Goal: Information Seeking & Learning: Learn about a topic

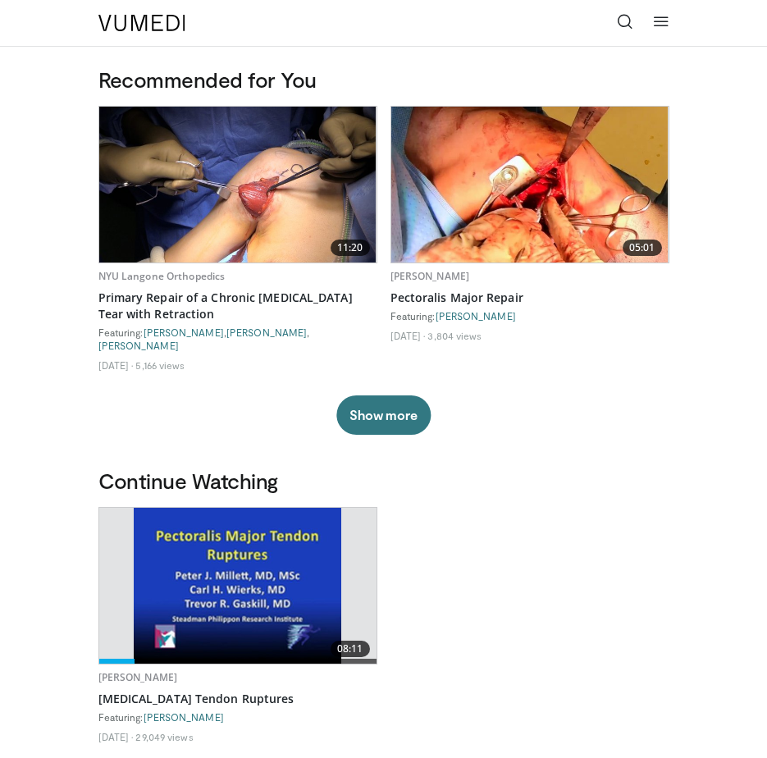
click at [624, 21] on icon at bounding box center [625, 21] width 16 height 16
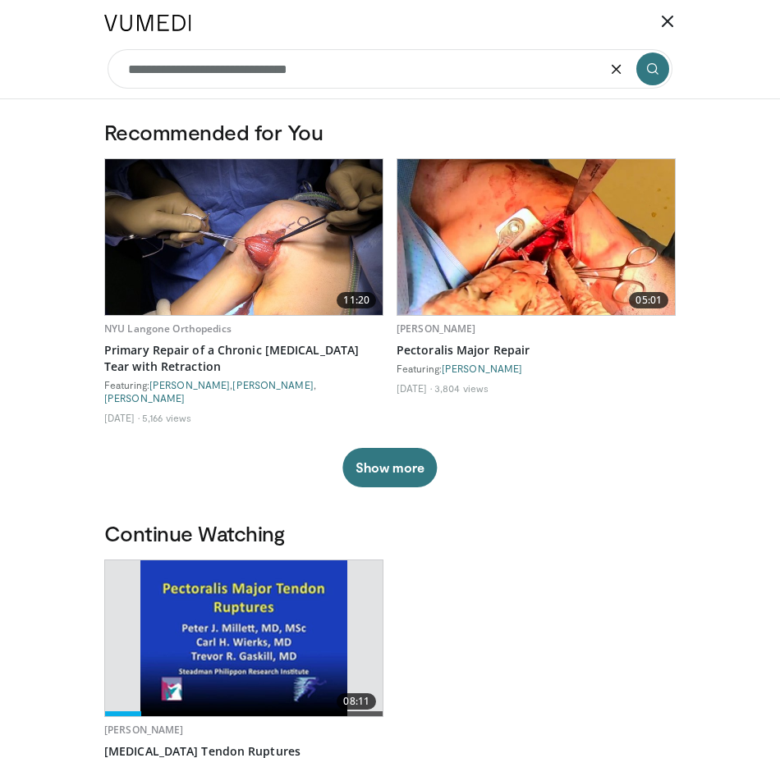
type input "**********"
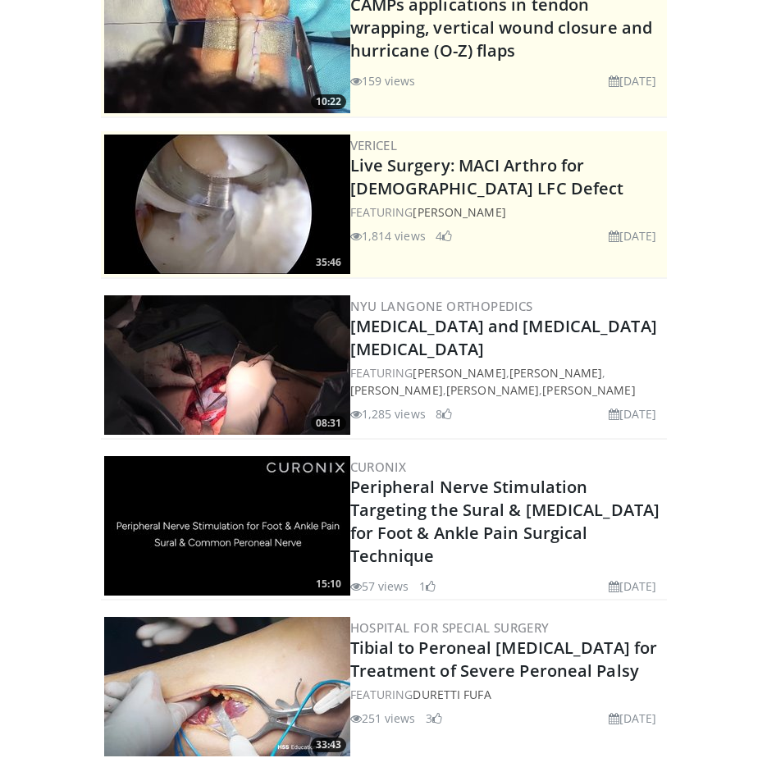
scroll to position [164, 0]
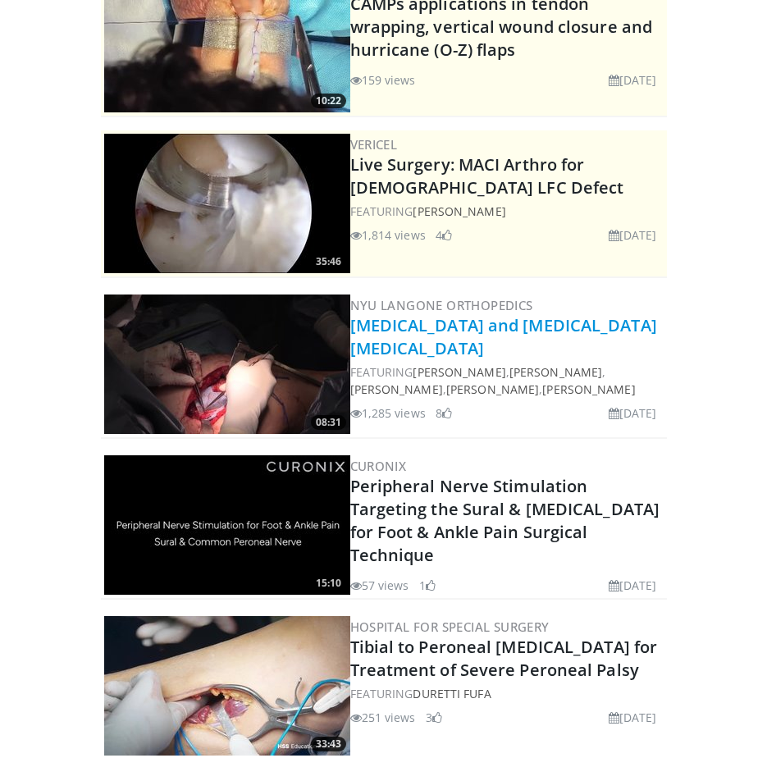
click at [451, 343] on link "Sciatic Nerve and Common Peroneal Nerve Neurolysis" at bounding box center [503, 336] width 307 height 45
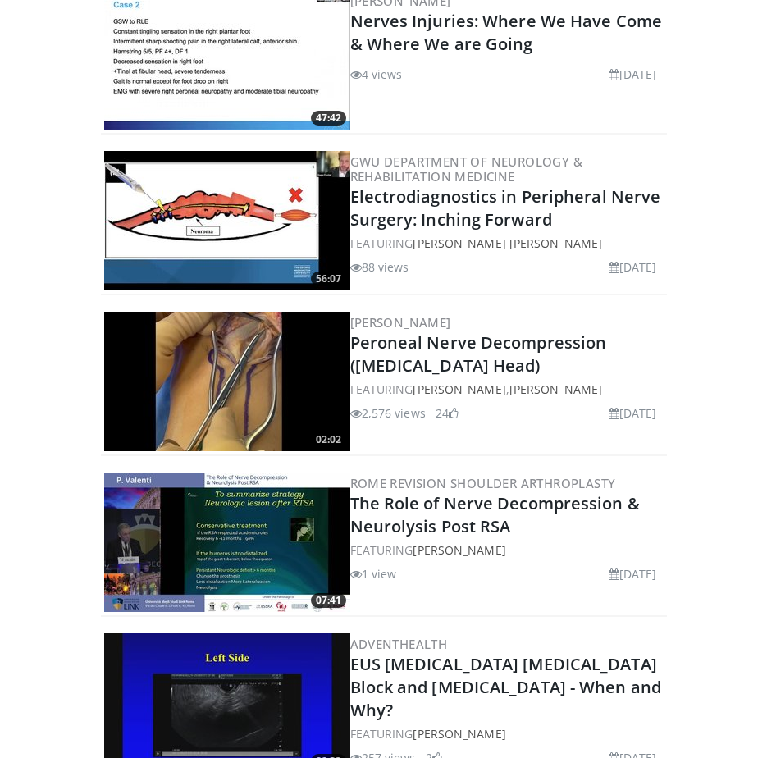
scroll to position [1313, 0]
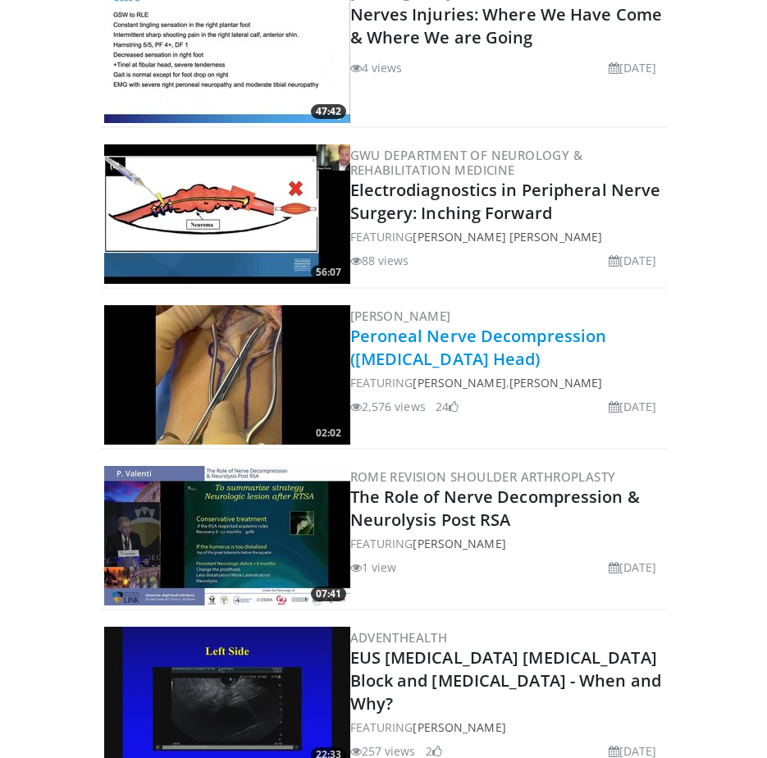
click at [557, 341] on link "Peroneal Nerve Decompression ([MEDICAL_DATA] Head)" at bounding box center [478, 347] width 257 height 45
click at [272, 375] on img at bounding box center [227, 375] width 246 height 140
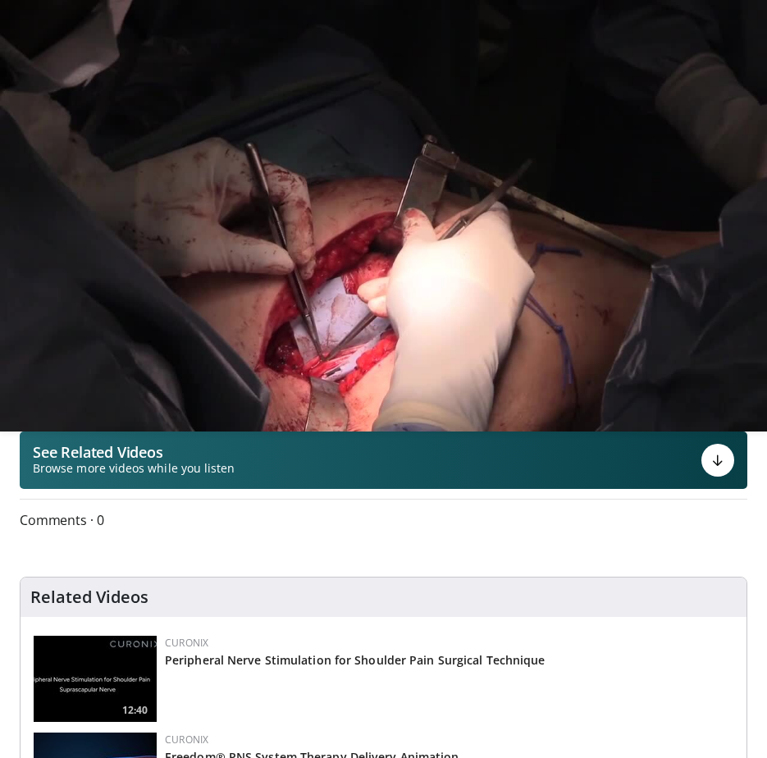
scroll to position [246, 0]
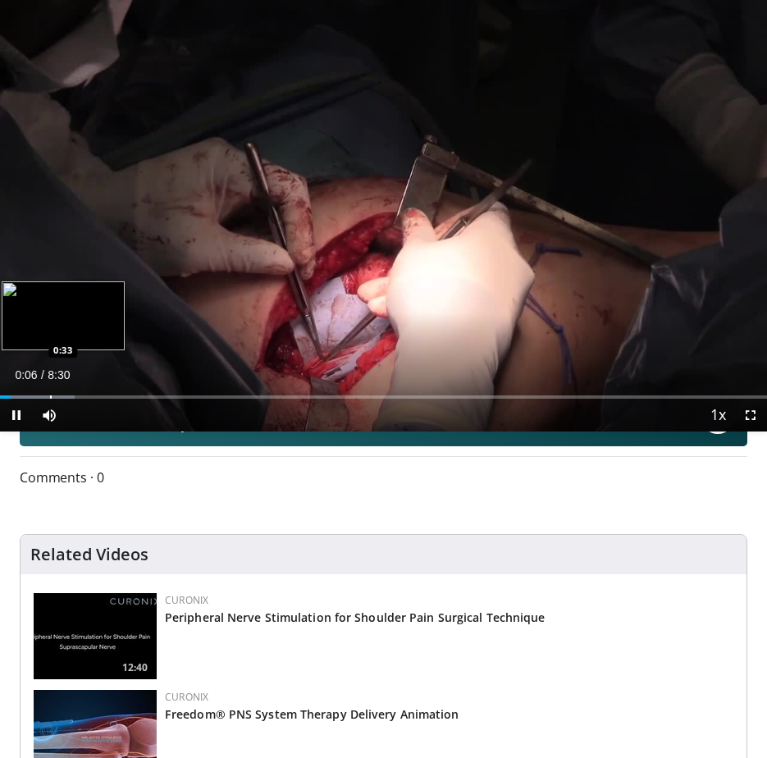
click at [49, 392] on div "Loaded : 9.70% 0:06 0:33" at bounding box center [383, 391] width 767 height 16
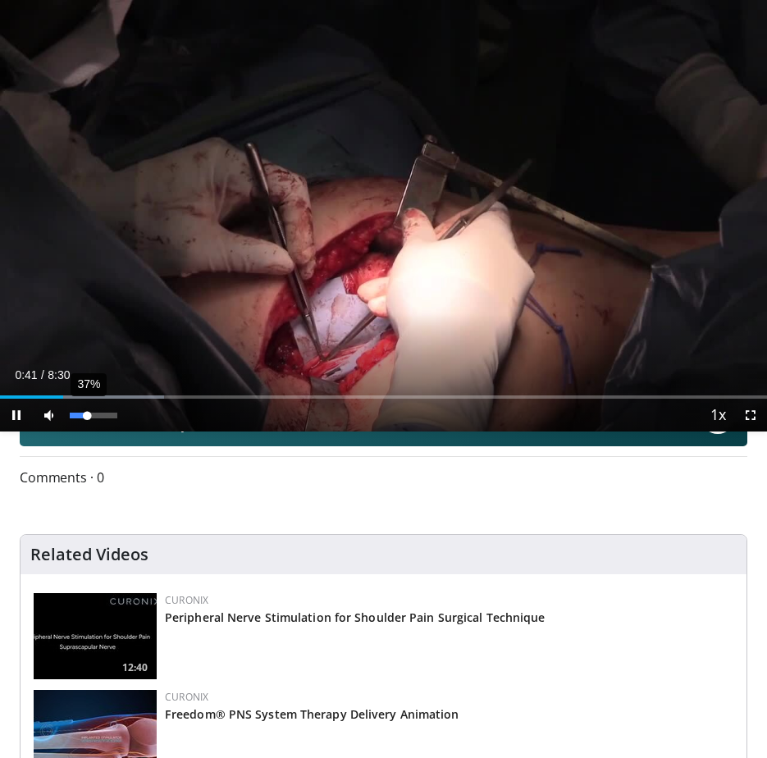
click at [85, 415] on div "37%" at bounding box center [93, 416] width 47 height 6
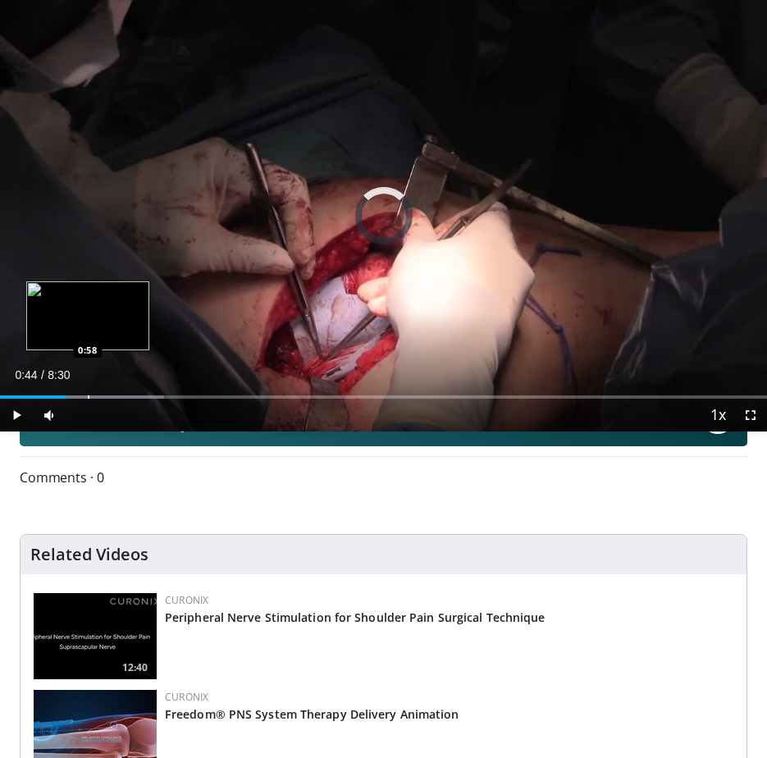
click at [88, 393] on div "Loaded : 21.35% 0:44 0:58" at bounding box center [383, 391] width 767 height 16
click at [103, 393] on div "Loaded : 23.49% 0:59 1:08" at bounding box center [383, 391] width 767 height 16
click at [118, 393] on div "Loaded : 25.24% 1:09 1:18" at bounding box center [383, 391] width 767 height 16
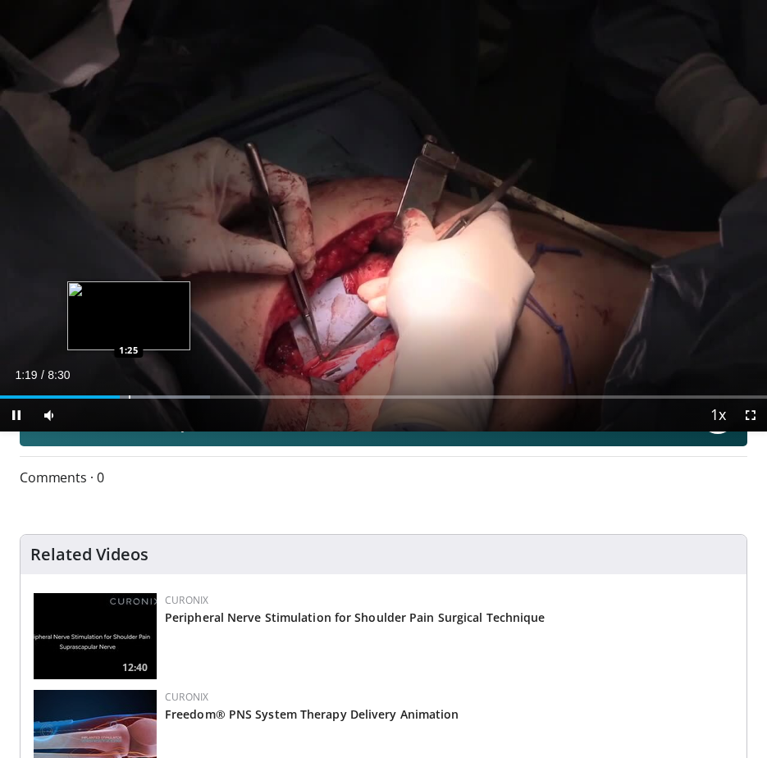
click at [129, 393] on div "Loaded : 27.41% 1:19 1:25" at bounding box center [383, 391] width 767 height 16
click at [141, 394] on div "Loaded : 29.12% 1:26 1:33" at bounding box center [383, 391] width 767 height 16
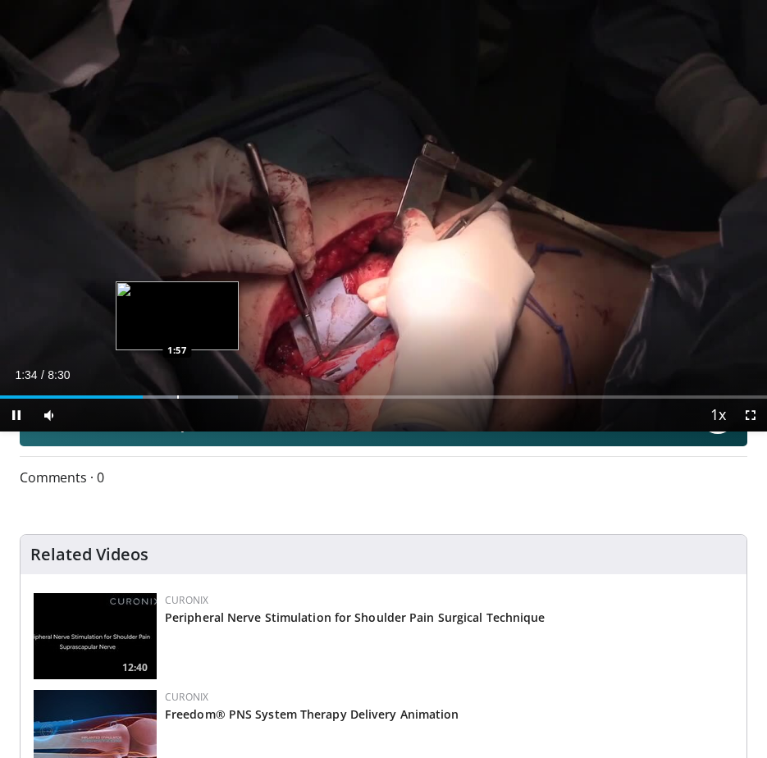
click at [177, 396] on div "Progress Bar" at bounding box center [178, 397] width 2 height 3
click at [199, 396] on div "Progress Bar" at bounding box center [200, 397] width 2 height 3
click at [217, 394] on div "Loaded : 38.83% 2:15 2:24" at bounding box center [383, 391] width 767 height 16
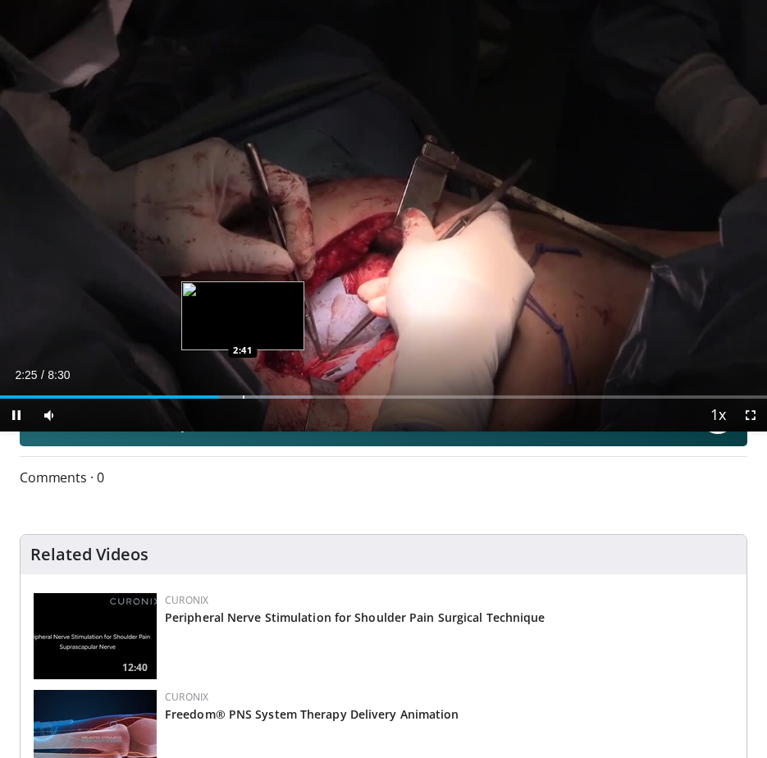
click at [243, 394] on div "Loaded : 40.77% 2:25 2:41" at bounding box center [383, 391] width 767 height 16
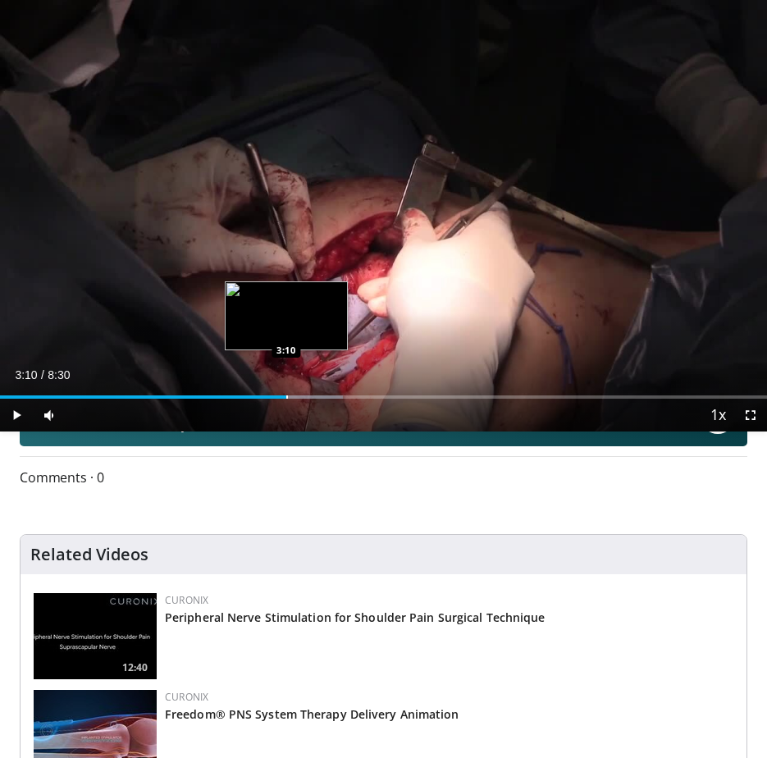
click at [286, 394] on div "Loaded : 44.66% 3:10 3:10" at bounding box center [383, 391] width 767 height 16
click at [319, 394] on div "Loaded : 50.48% 3:13 3:32" at bounding box center [383, 391] width 767 height 16
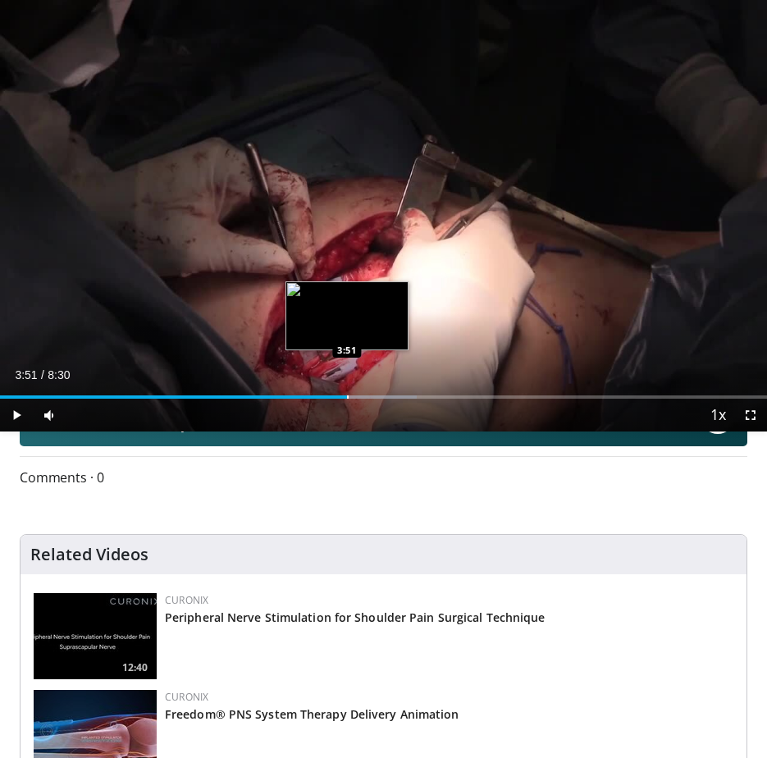
click at [347, 394] on div "Loaded : 54.37% 3:51 3:51" at bounding box center [383, 391] width 767 height 16
click at [364, 394] on div "Loaded : 58.25% 3:51 4:02" at bounding box center [383, 391] width 767 height 16
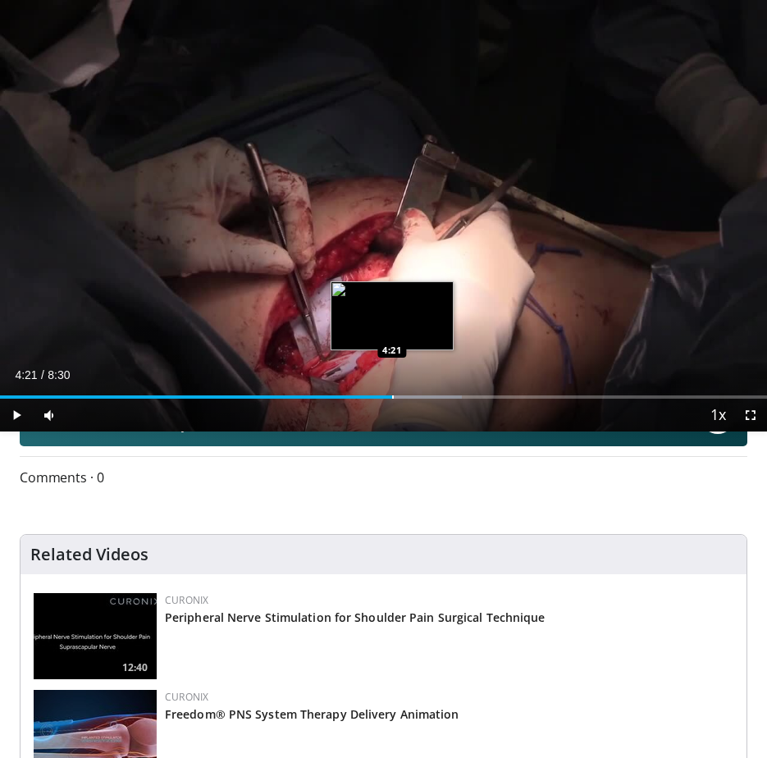
click at [392, 393] on div "Loaded : 60.19% 4:21 4:21" at bounding box center [383, 391] width 767 height 16
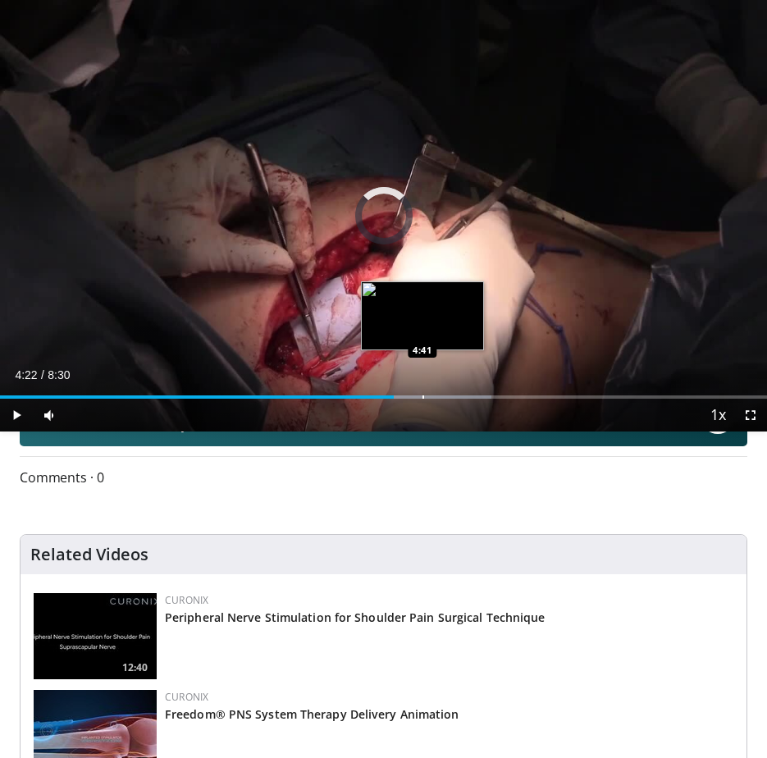
click at [423, 393] on div "Loaded : 64.08% 4:22 4:41" at bounding box center [383, 391] width 767 height 16
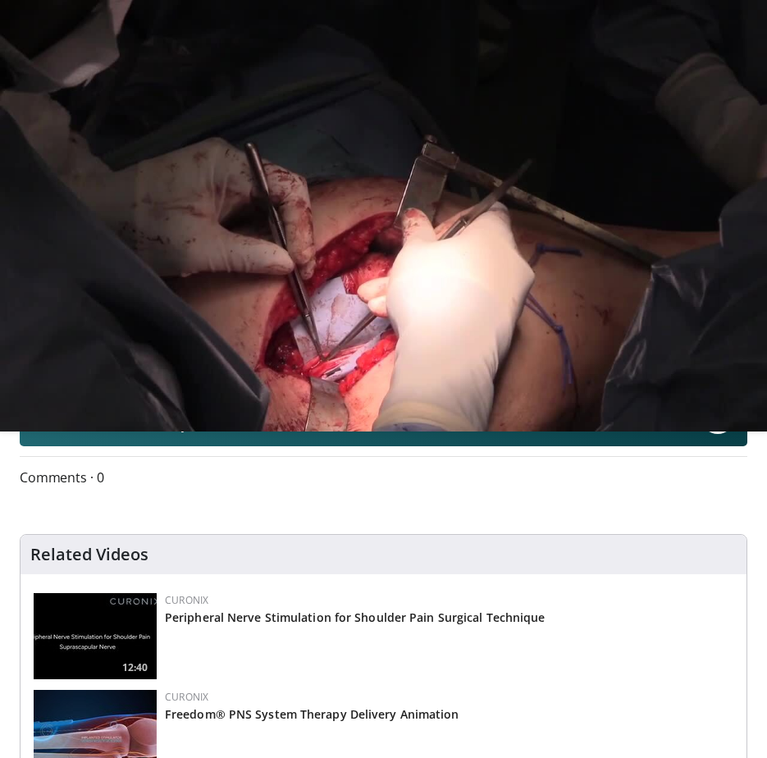
click at [18, 415] on div "10 seconds Tap to unmute" at bounding box center [383, 216] width 767 height 432
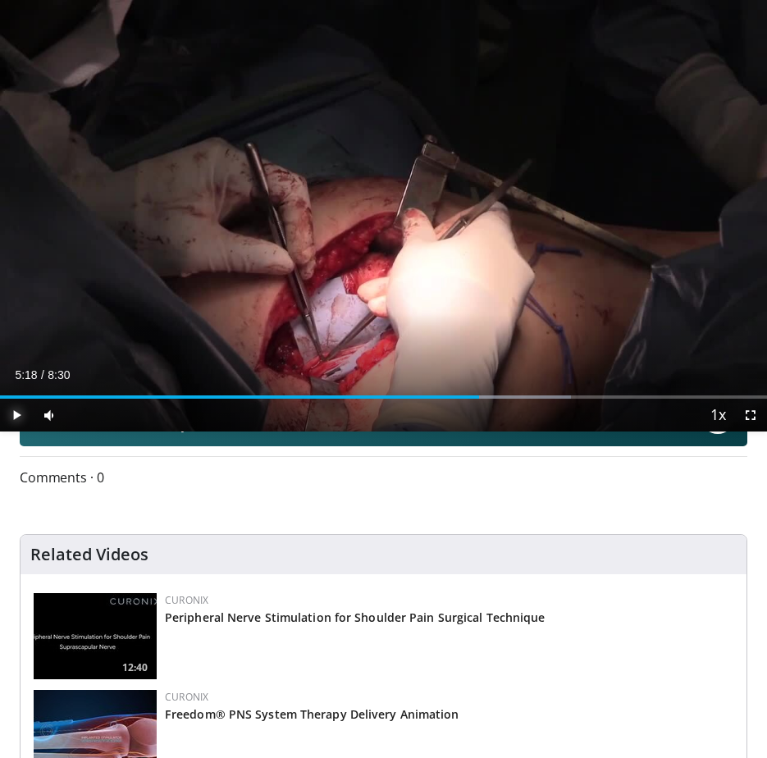
click at [18, 415] on span "Video Player" at bounding box center [16, 415] width 33 height 33
click at [14, 412] on span "Video Player" at bounding box center [16, 415] width 33 height 33
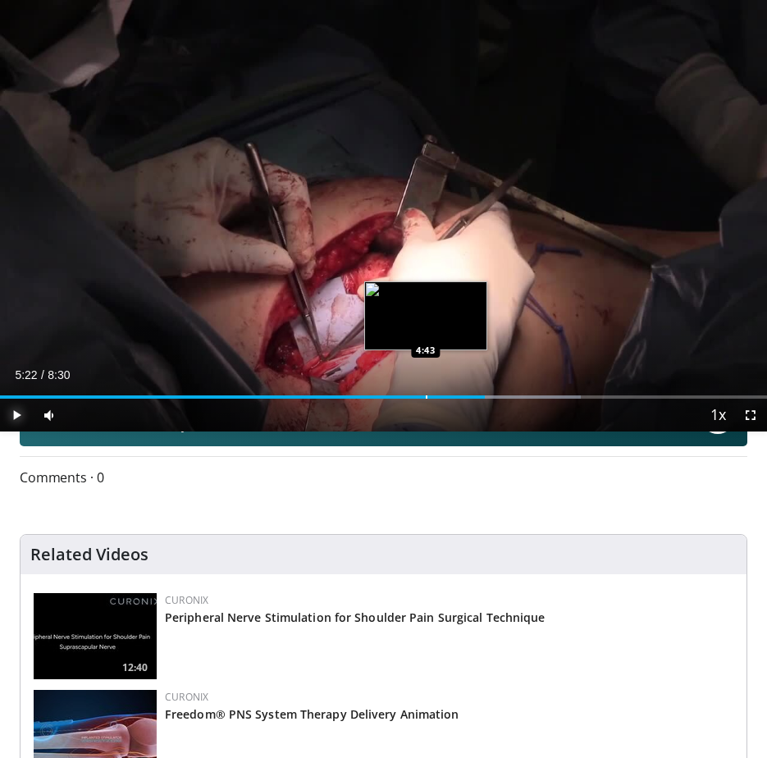
click at [426, 398] on div "Progress Bar" at bounding box center [427, 397] width 2 height 3
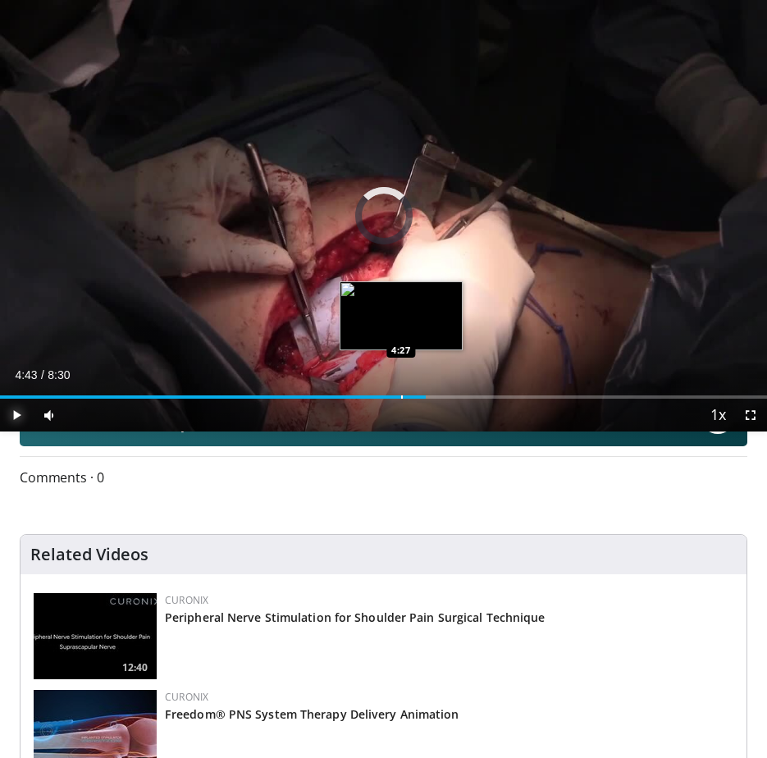
click at [400, 395] on div "Loaded : 0.00% 4:43 4:27" at bounding box center [383, 391] width 767 height 16
click at [382, 395] on div "Loaded : 0.00% 4:26 4:14" at bounding box center [383, 391] width 767 height 16
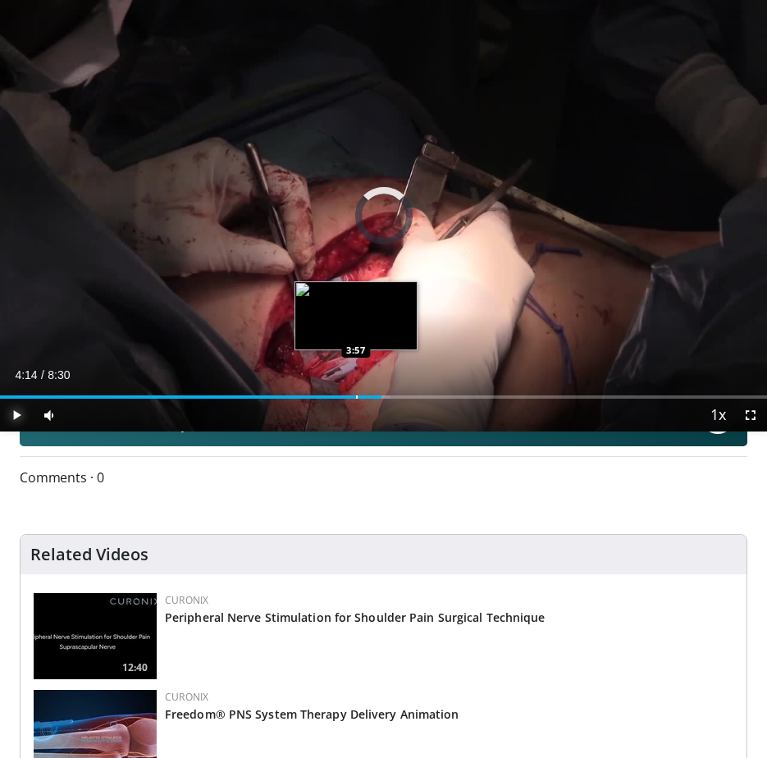
click at [354, 395] on div "Loaded : 50.90% 4:14 3:57" at bounding box center [383, 391] width 767 height 16
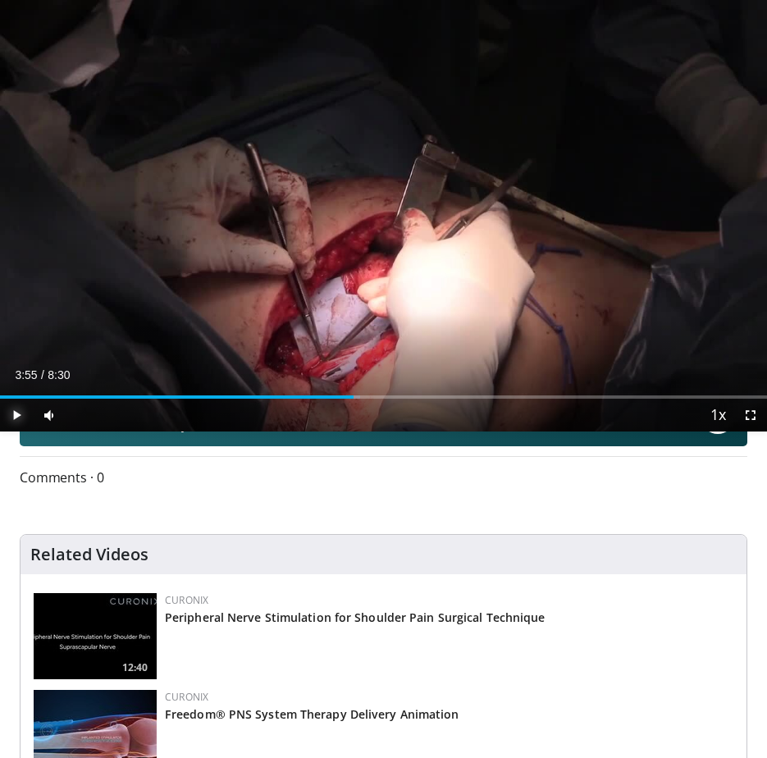
click at [338, 395] on div "Loaded : 46.99% 3:55 3:48" at bounding box center [383, 391] width 767 height 16
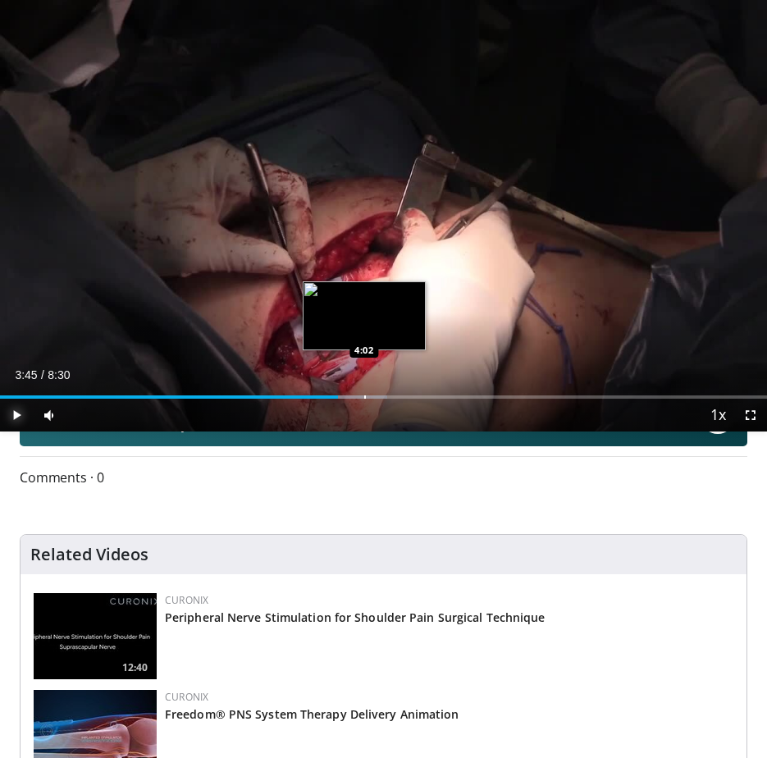
click at [378, 395] on div "Loaded : 50.48% 3:45 4:02" at bounding box center [383, 391] width 767 height 16
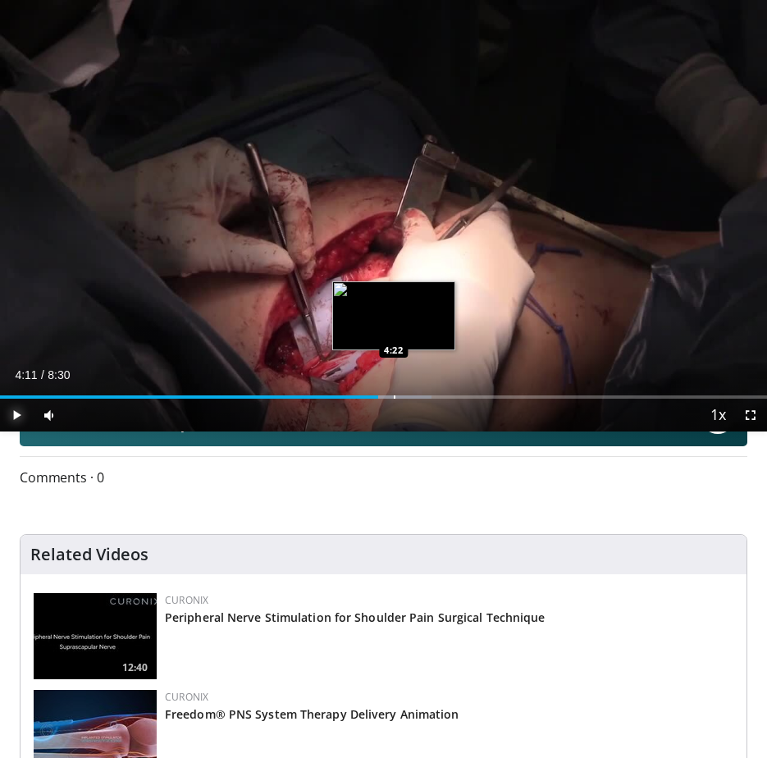
click at [396, 395] on div "Loaded : 56.31% 4:11 4:22" at bounding box center [383, 391] width 767 height 16
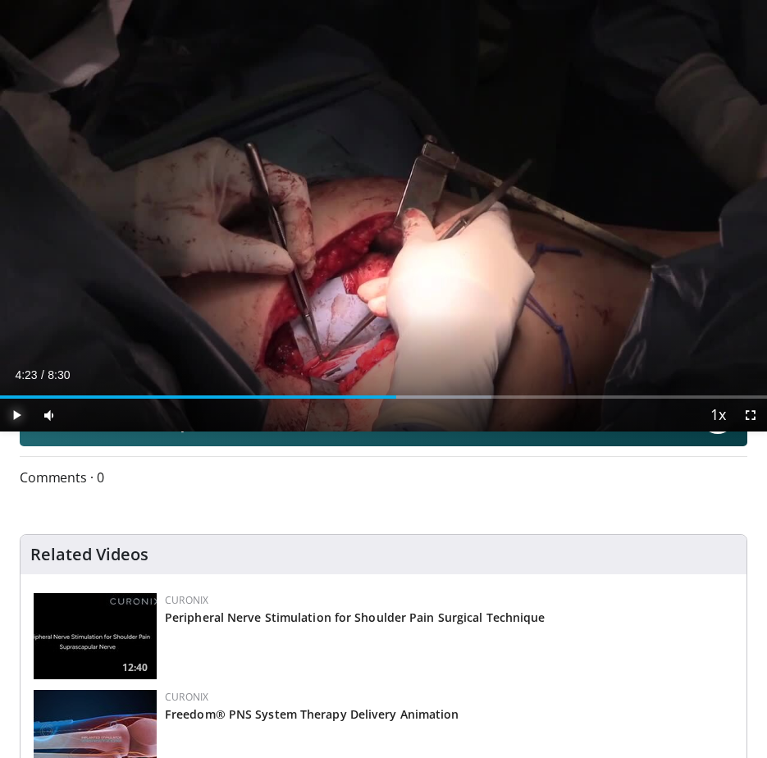
click at [410, 396] on div "Progress Bar" at bounding box center [411, 397] width 2 height 3
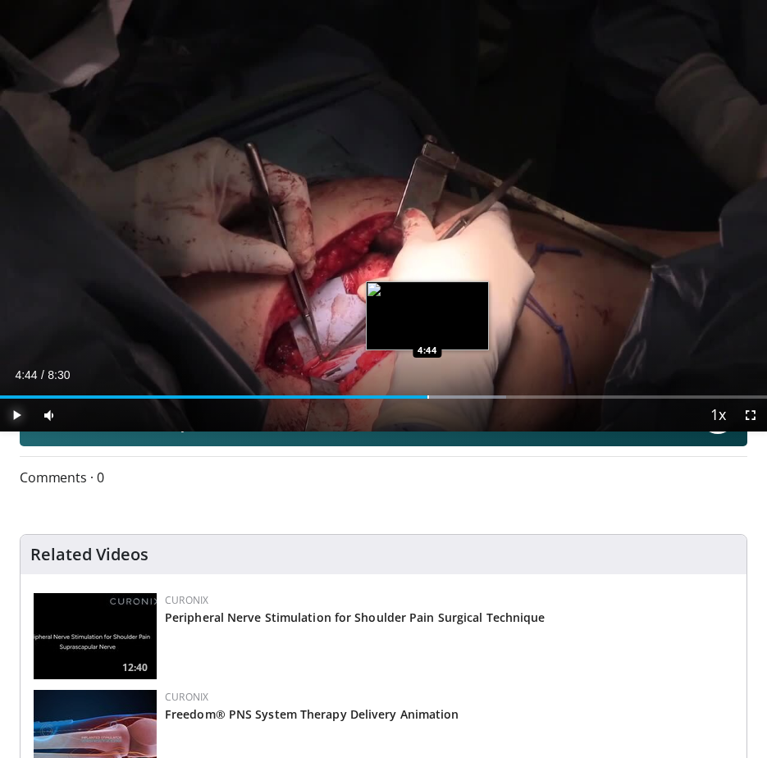
click at [428, 395] on div "Loaded : 66.02% 4:44 4:44" at bounding box center [383, 391] width 767 height 16
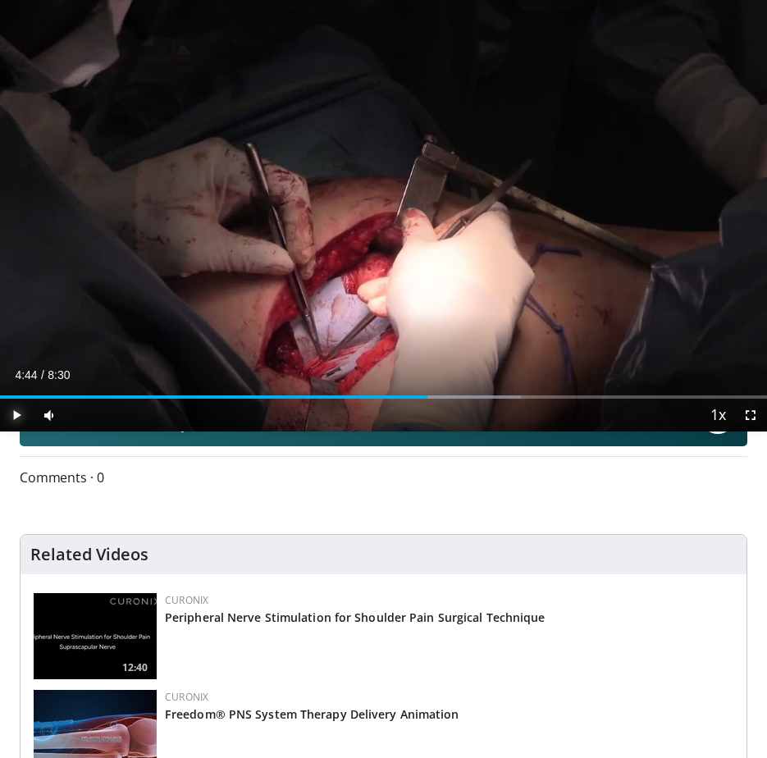
click at [16, 421] on span "Video Player" at bounding box center [16, 415] width 33 height 33
click at [21, 414] on span "Video Player" at bounding box center [16, 415] width 33 height 33
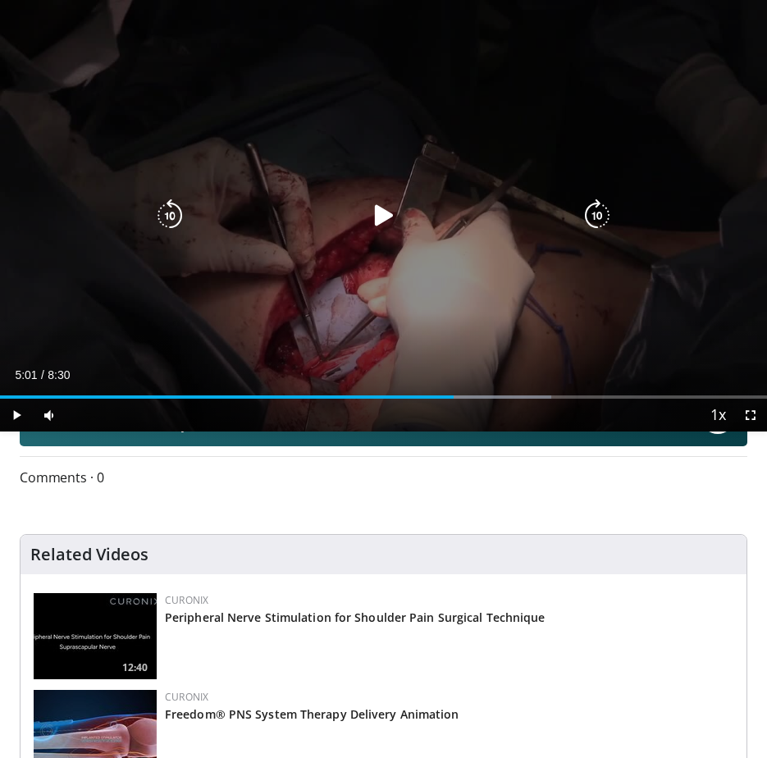
click at [356, 221] on div "Video Player" at bounding box center [383, 215] width 460 height 33
click at [389, 215] on icon "Video Player" at bounding box center [384, 215] width 33 height 33
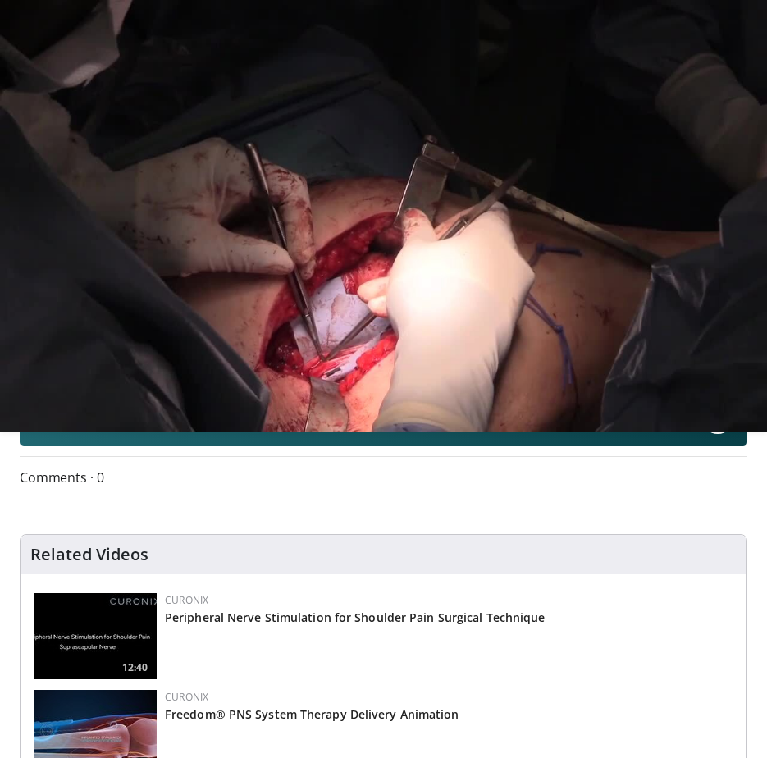
click at [390, 216] on div "10 seconds Tap to unmute" at bounding box center [383, 216] width 767 height 432
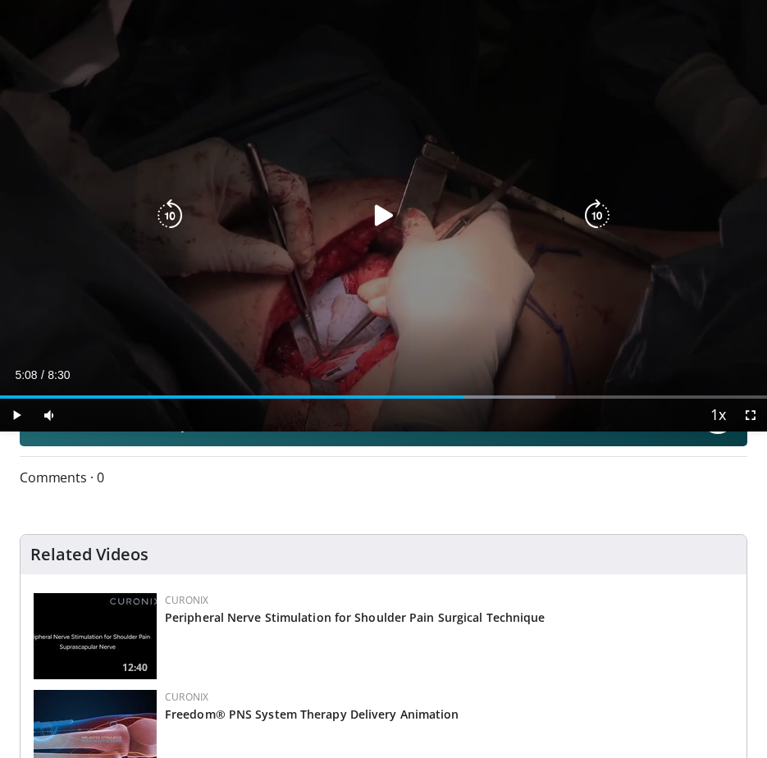
click at [417, 246] on div "10 seconds Tap to unmute" at bounding box center [383, 216] width 767 height 432
click at [381, 208] on icon "Video Player" at bounding box center [384, 215] width 33 height 33
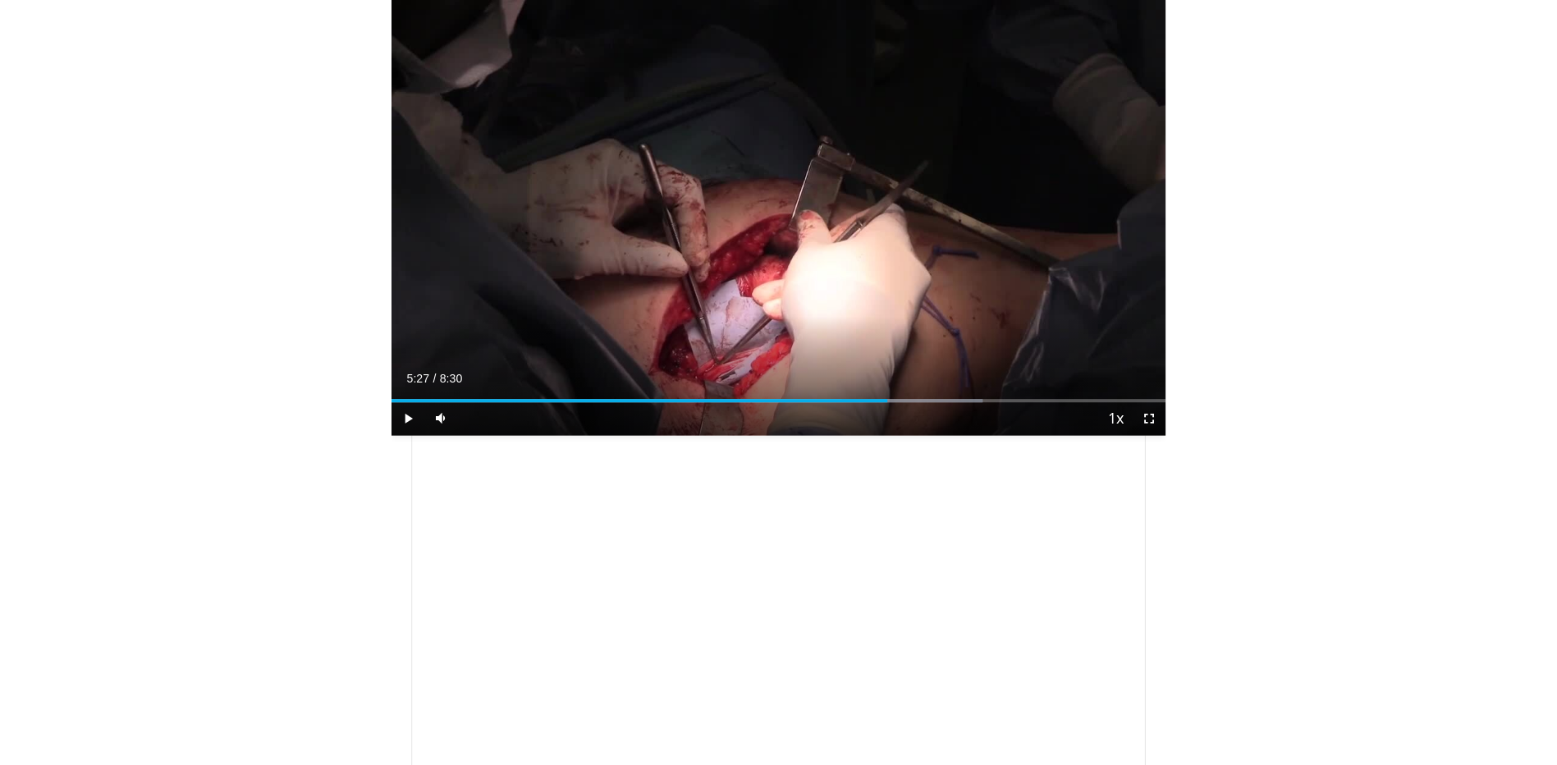
scroll to position [294, 0]
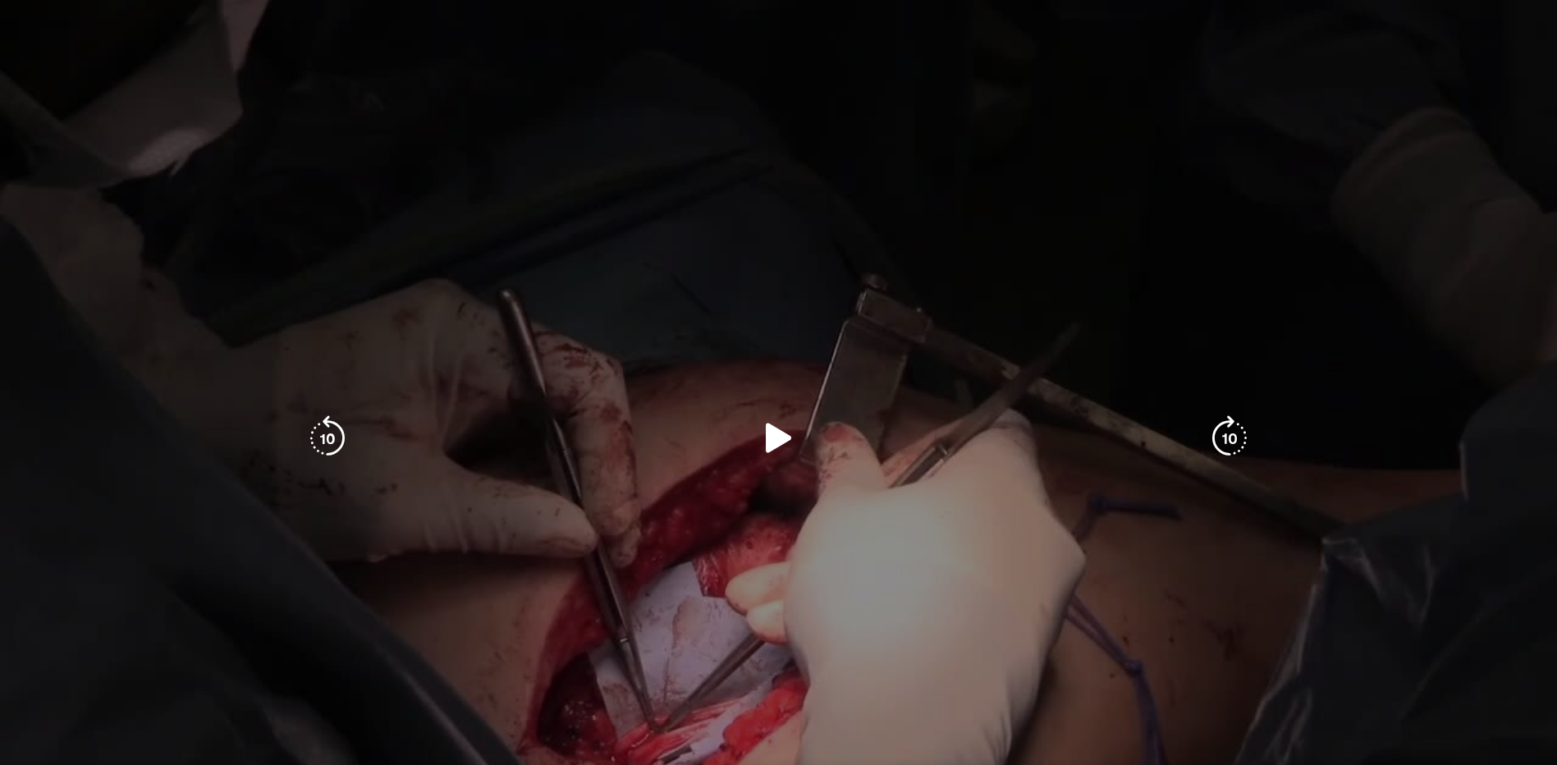
click at [769, 424] on icon "Video Player" at bounding box center [779, 438] width 46 height 46
click at [778, 451] on icon "Video Player" at bounding box center [779, 438] width 46 height 46
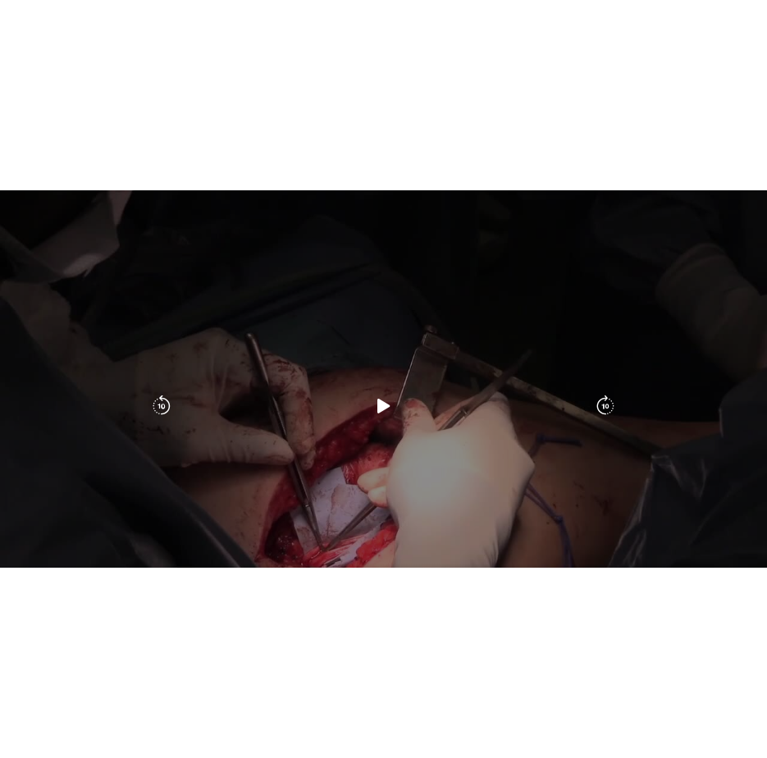
scroll to position [0, 0]
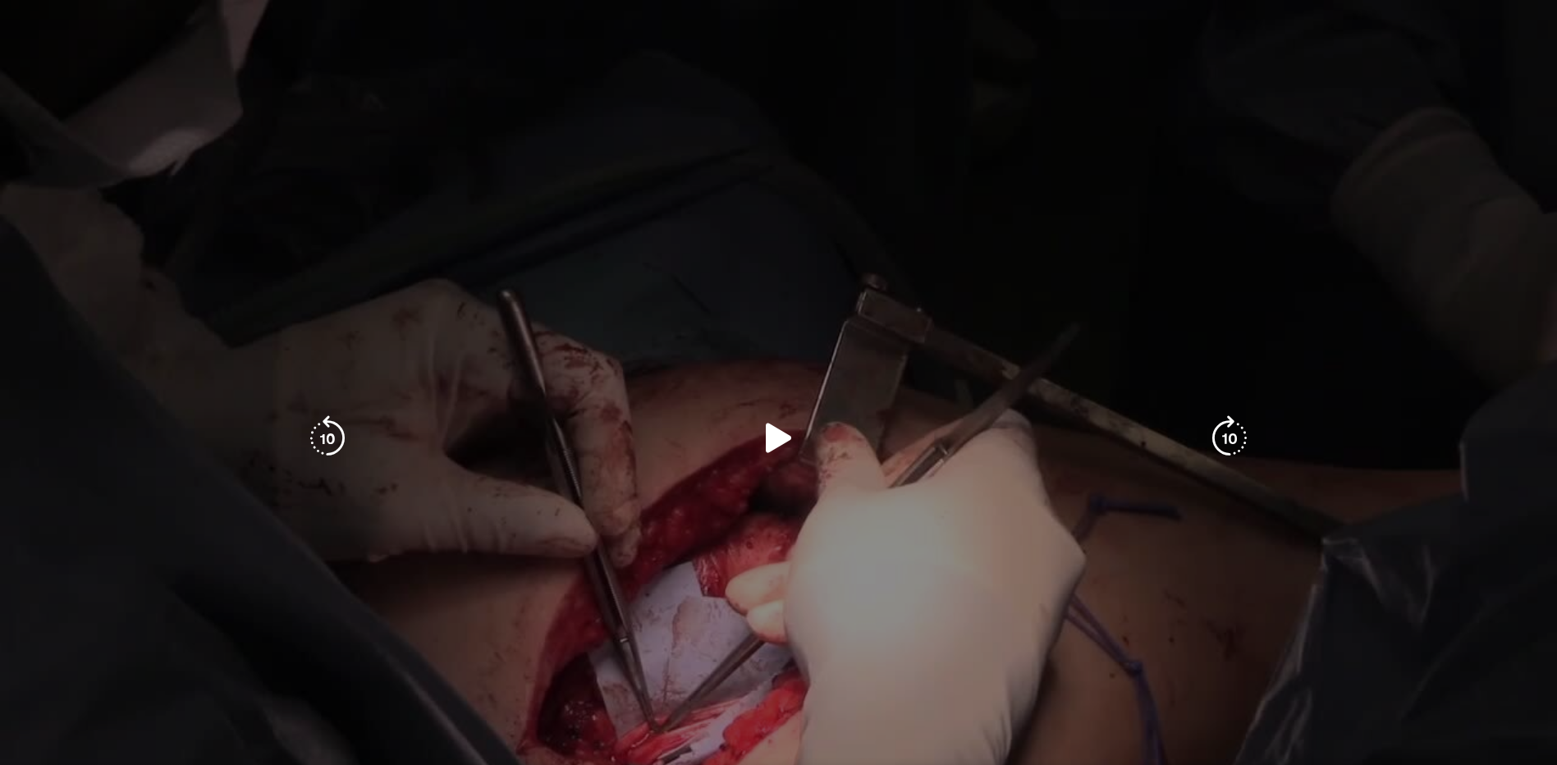
click at [775, 446] on icon "Video Player" at bounding box center [779, 438] width 46 height 46
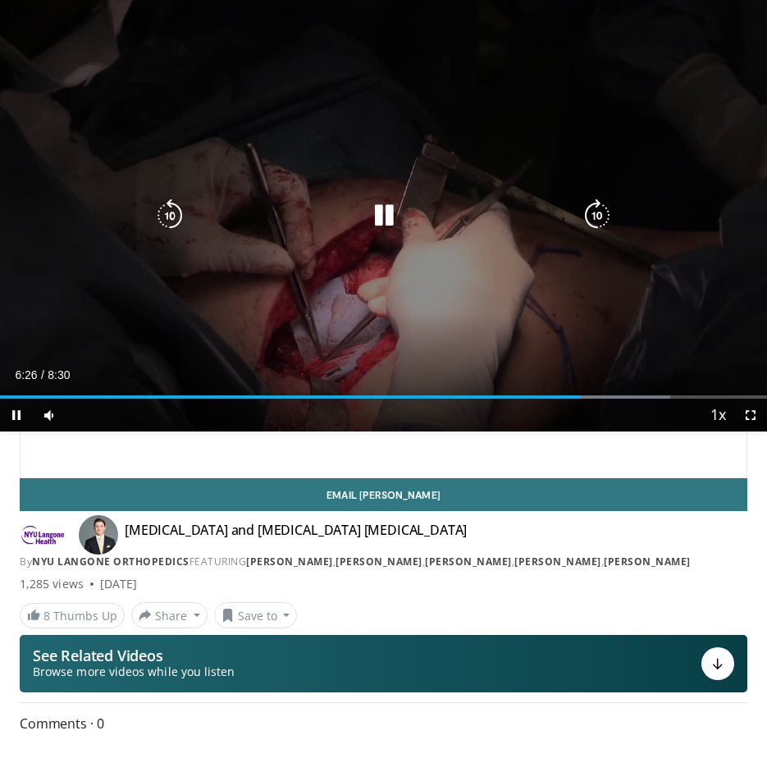
click at [441, 149] on div "10 seconds Tap to unmute" at bounding box center [383, 216] width 767 height 432
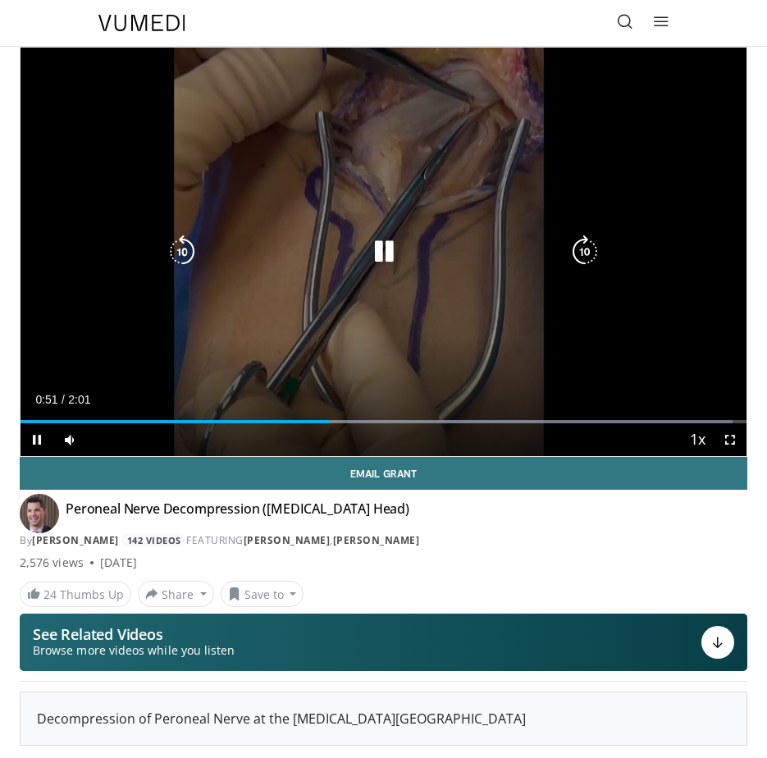
click at [385, 246] on icon "Video Player" at bounding box center [384, 252] width 33 height 33
click at [475, 263] on div "Video Player" at bounding box center [384, 252] width 436 height 33
click at [396, 247] on icon "Video Player" at bounding box center [384, 252] width 33 height 33
click at [382, 258] on icon "Video Player" at bounding box center [384, 252] width 33 height 33
click at [376, 258] on icon "Video Player" at bounding box center [384, 252] width 33 height 33
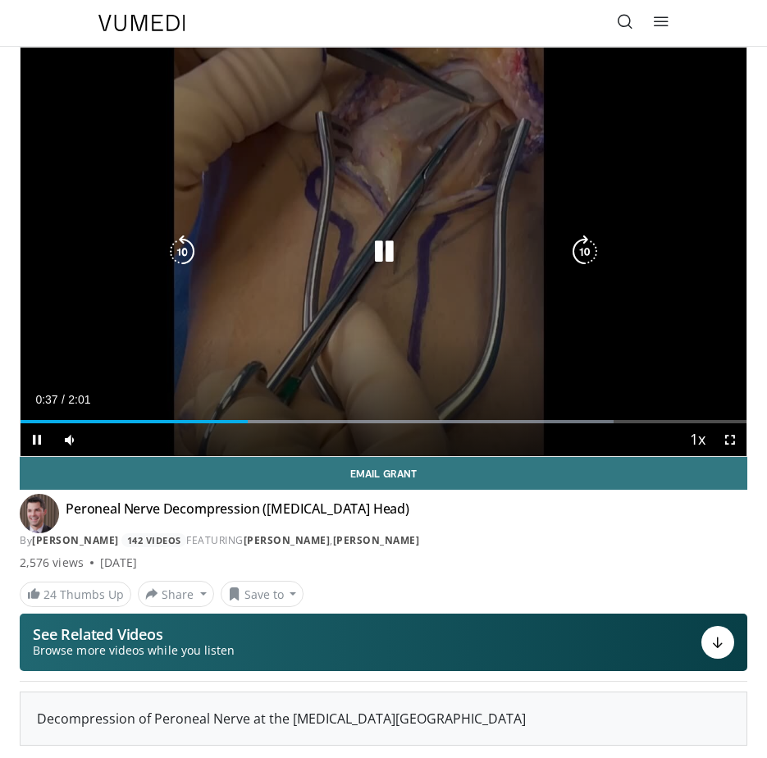
click at [377, 254] on icon "Video Player" at bounding box center [384, 252] width 33 height 33
click at [376, 255] on icon "Video Player" at bounding box center [384, 252] width 33 height 33
click at [390, 254] on icon "Video Player" at bounding box center [384, 252] width 33 height 33
click at [389, 254] on icon "Video Player" at bounding box center [384, 252] width 33 height 33
click at [387, 262] on icon "Video Player" at bounding box center [384, 252] width 33 height 33
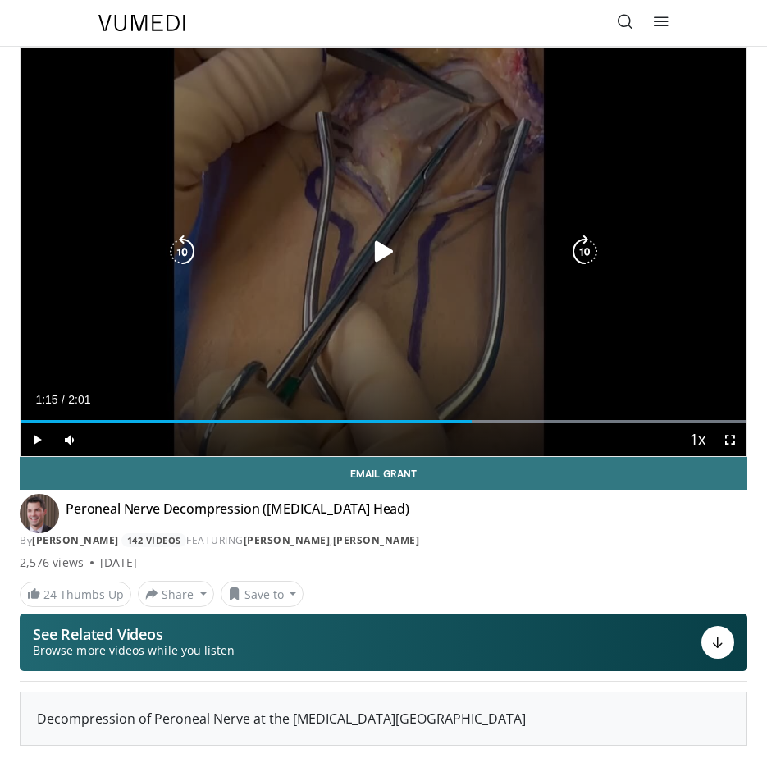
click at [381, 263] on icon "Video Player" at bounding box center [384, 252] width 33 height 33
click at [380, 255] on icon "Video Player" at bounding box center [384, 252] width 33 height 33
click at [371, 248] on icon "Video Player" at bounding box center [384, 252] width 33 height 33
click at [386, 249] on icon "Video Player" at bounding box center [384, 252] width 33 height 33
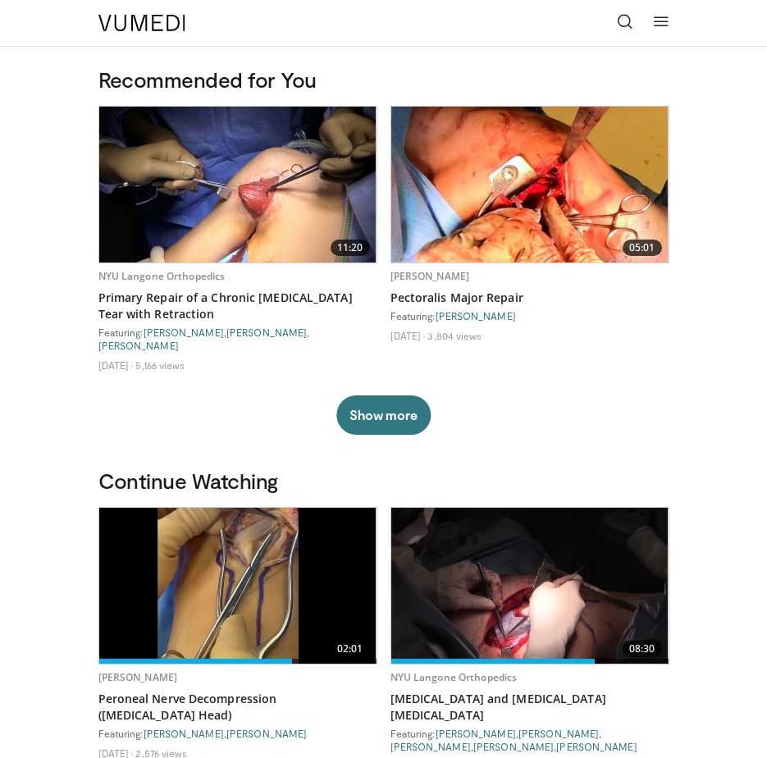
click at [625, 14] on icon at bounding box center [625, 21] width 16 height 16
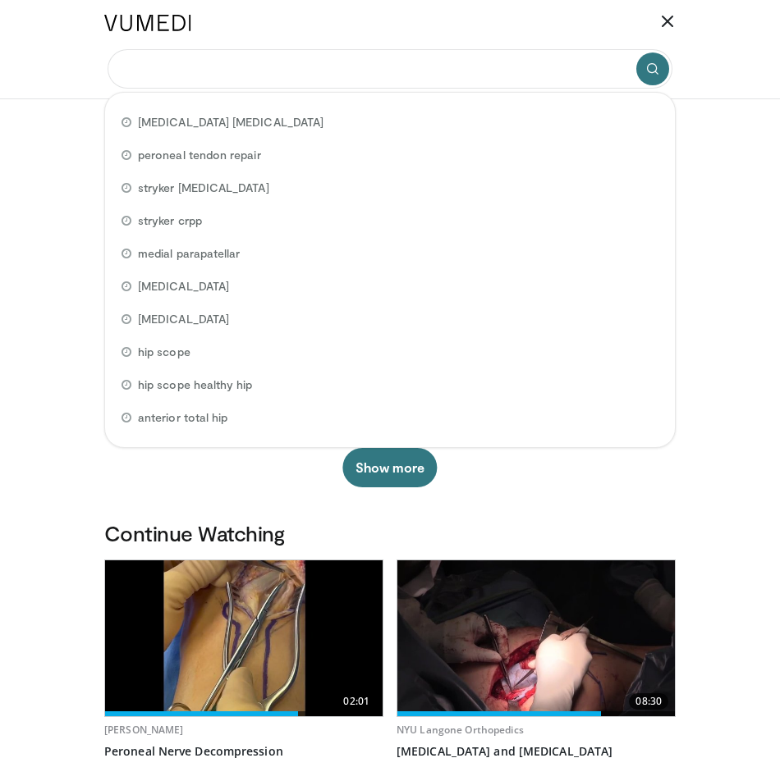
click at [379, 69] on input "Search topics, interventions" at bounding box center [390, 68] width 565 height 39
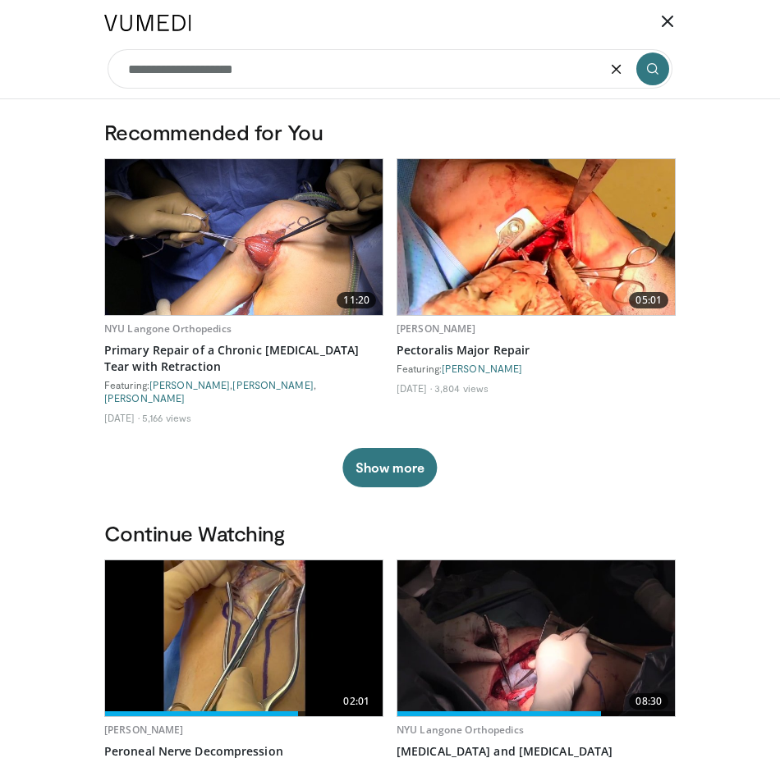
type input "**********"
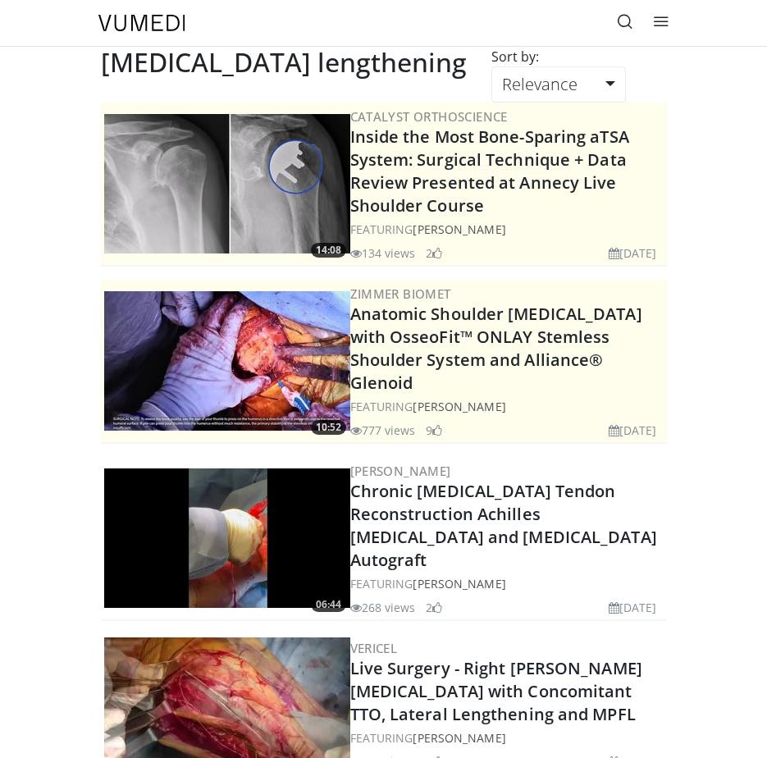
click at [613, 21] on link at bounding box center [625, 23] width 33 height 33
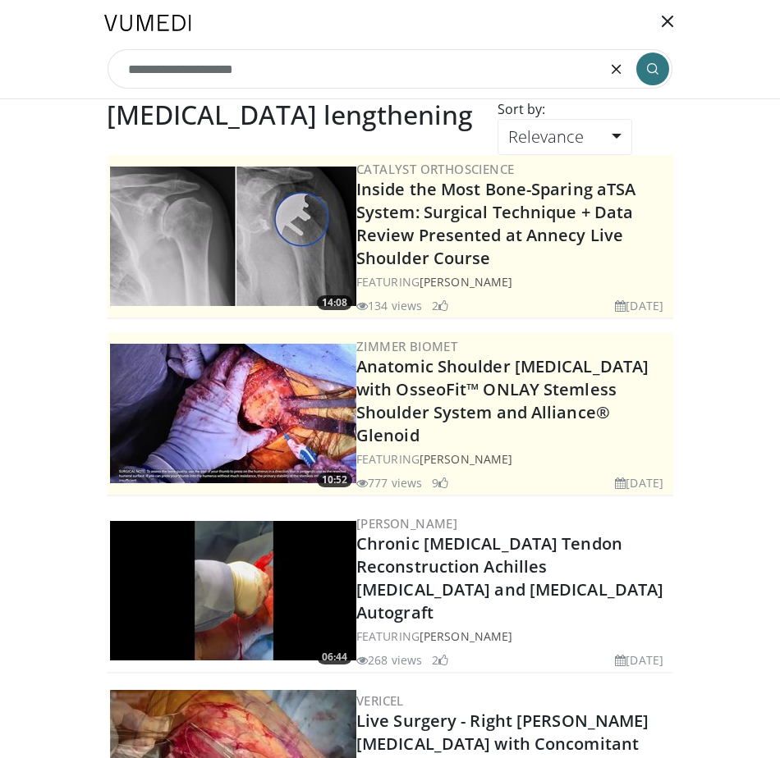
drag, startPoint x: 353, startPoint y: 73, endPoint x: 89, endPoint y: 73, distance: 263.4
click at [89, 73] on header "Specialties Adult & Family Medicine Allergy, Asthma, Immunology Anesthesiology …" at bounding box center [390, 49] width 780 height 99
type input "**********"
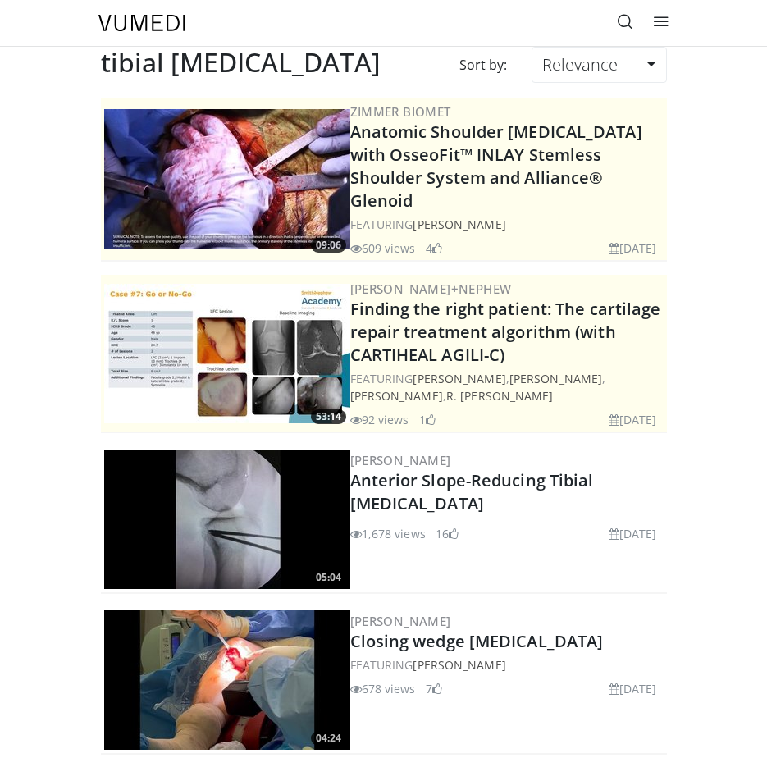
click at [625, 17] on icon at bounding box center [625, 21] width 16 height 16
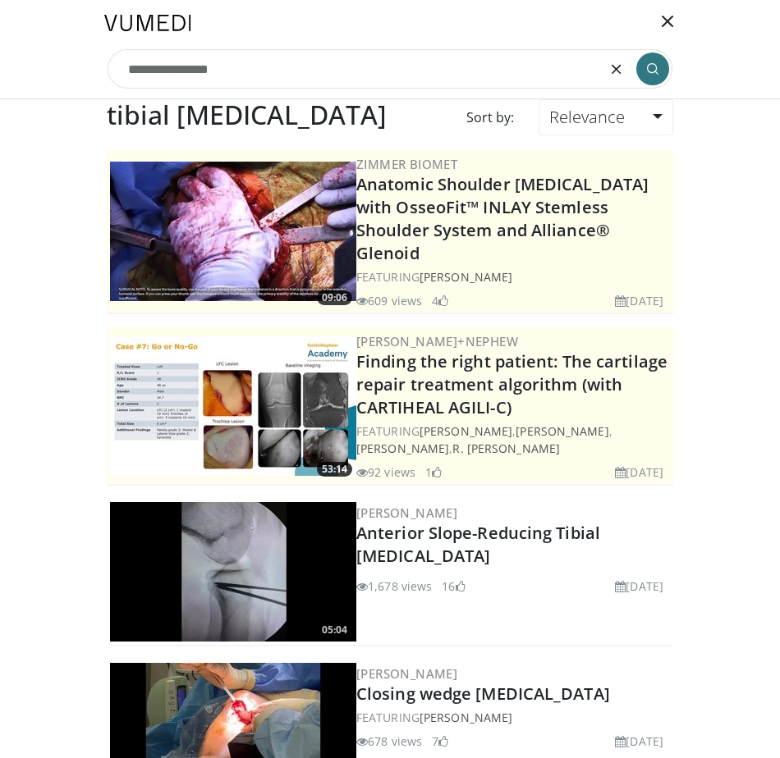
click at [377, 57] on input "**********" at bounding box center [390, 68] width 565 height 39
type input "**********"
